Goal: Use online tool/utility

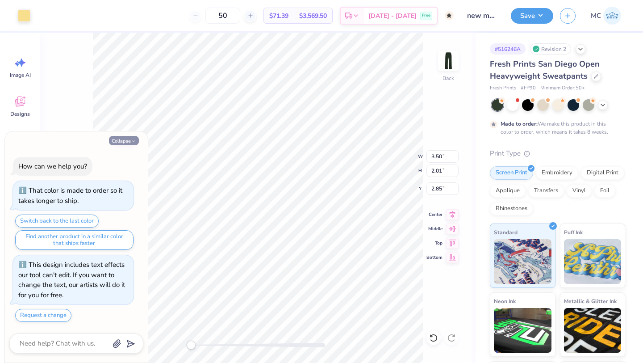
click at [120, 139] on button "Collapse" at bounding box center [124, 140] width 30 height 9
type textarea "x"
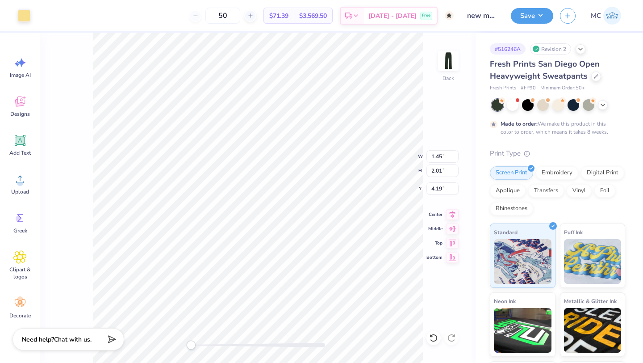
type input "1.82"
click at [433, 334] on icon at bounding box center [434, 338] width 8 height 8
click at [20, 227] on span "Greek" at bounding box center [20, 230] width 14 height 7
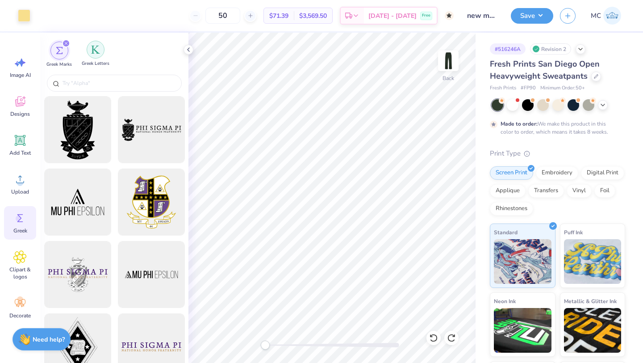
click at [96, 53] on img "filter for Greek Letters" at bounding box center [95, 49] width 9 height 9
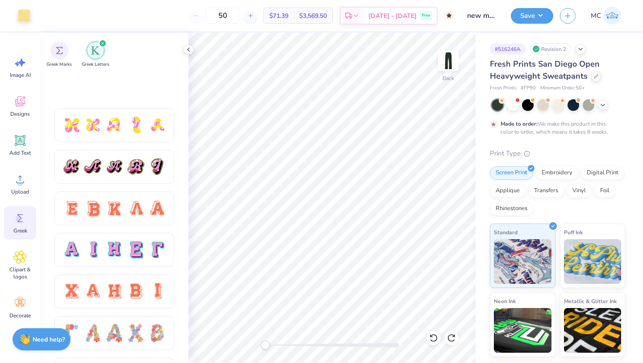
scroll to position [621, 0]
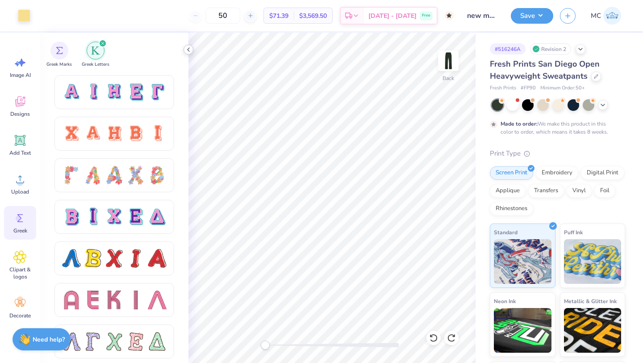
click at [188, 48] on icon at bounding box center [188, 49] width 7 height 7
